Goal: Find specific page/section: Find specific page/section

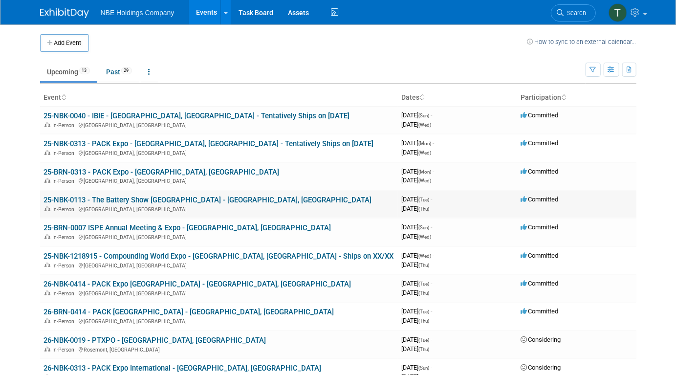
click at [164, 197] on link "25-NBK-0113 - The Battery Show [GEOGRAPHIC_DATA] - [GEOGRAPHIC_DATA], [GEOGRAPH…" at bounding box center [208, 200] width 328 height 9
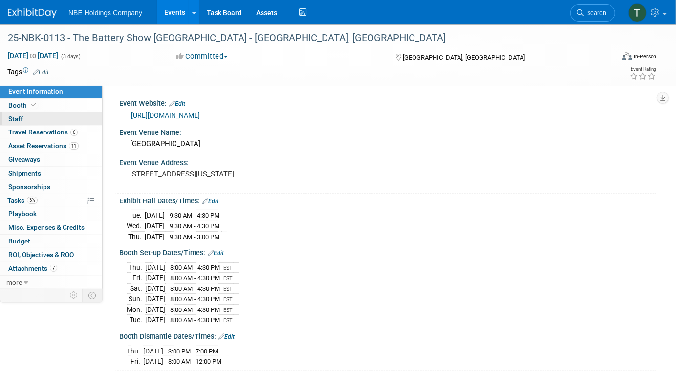
click at [20, 118] on span "Staff 0" at bounding box center [15, 119] width 15 height 8
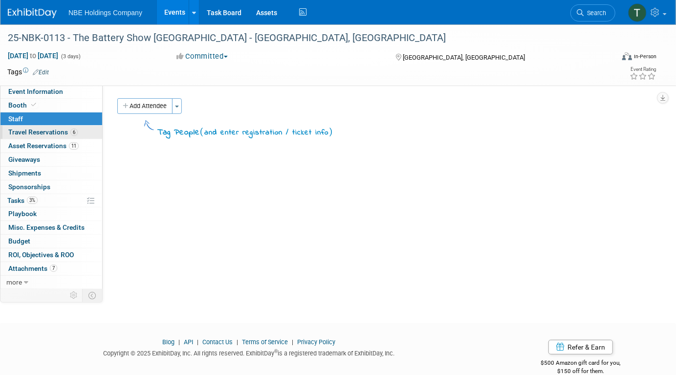
click at [46, 131] on span "Travel Reservations 6" at bounding box center [42, 132] width 69 height 8
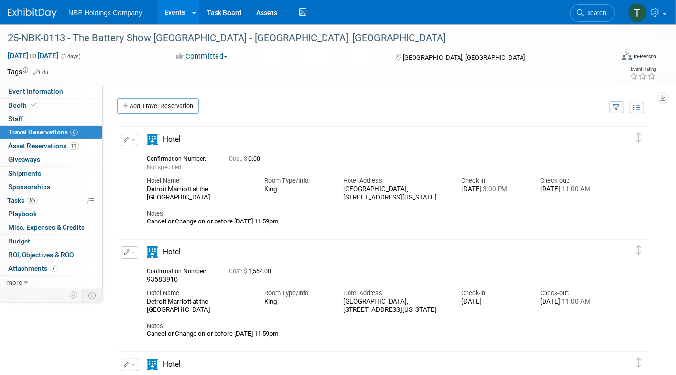
click at [439, 10] on div "NBE Holdings Company Events Add Event Bulk Upload Events Shareable Event Boards…" at bounding box center [332, 12] width 648 height 24
